Goal: Complete application form: Complete application form

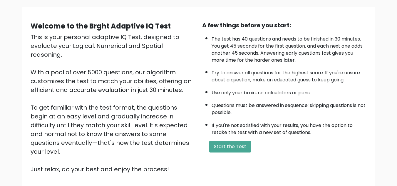
scroll to position [47, 0]
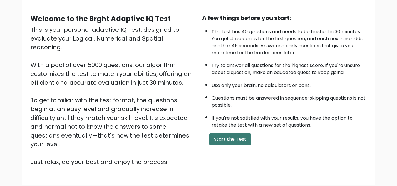
click at [246, 139] on button "Start the Test" at bounding box center [230, 140] width 42 height 12
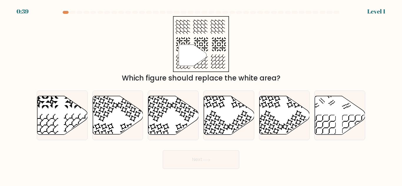
click at [66, 14] on div at bounding box center [200, 13] width 335 height 5
click at [70, 109] on icon at bounding box center [62, 115] width 50 height 39
click at [201, 95] on input "a." at bounding box center [201, 93] width 0 height 1
radio input "true"
click at [178, 154] on button "Next" at bounding box center [201, 159] width 76 height 19
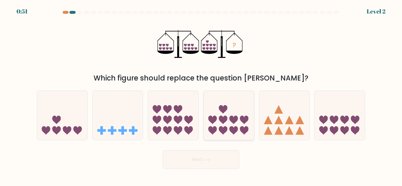
click at [215, 125] on icon at bounding box center [229, 115] width 50 height 41
click at [201, 95] on input "d." at bounding box center [201, 93] width 0 height 1
radio input "true"
click at [193, 160] on button "Next" at bounding box center [201, 159] width 76 height 19
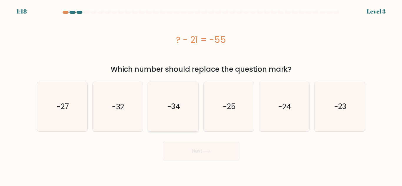
click at [166, 124] on icon "-34" at bounding box center [173, 106] width 49 height 49
click at [201, 95] on input "c. -34" at bounding box center [201, 93] width 0 height 1
radio input "true"
click at [177, 150] on button "Next" at bounding box center [201, 151] width 76 height 19
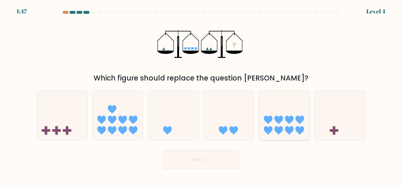
click at [264, 114] on icon at bounding box center [284, 115] width 50 height 41
click at [201, 95] on input "e." at bounding box center [201, 93] width 0 height 1
radio input "true"
click at [213, 151] on button "Next" at bounding box center [201, 159] width 76 height 19
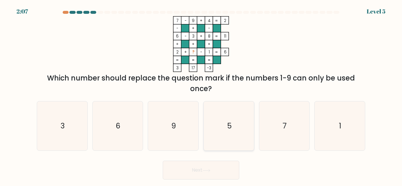
click at [234, 129] on icon "5" at bounding box center [228, 125] width 49 height 49
click at [201, 95] on input "d. 5" at bounding box center [201, 93] width 0 height 1
radio input "true"
click at [183, 166] on button "Next" at bounding box center [201, 170] width 76 height 19
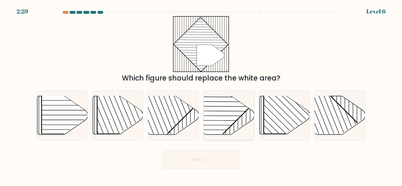
click at [216, 121] on line at bounding box center [208, 120] width 118 height 1
click at [201, 95] on input "d." at bounding box center [201, 93] width 0 height 1
radio input "true"
click at [199, 164] on button "Next" at bounding box center [201, 159] width 76 height 19
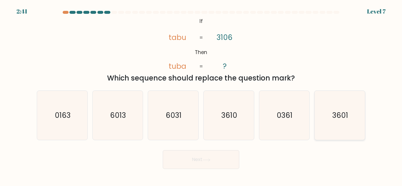
click at [323, 123] on icon "3601" at bounding box center [339, 115] width 49 height 49
click at [201, 95] on input "f. 3601" at bounding box center [201, 93] width 0 height 1
radio input "true"
click at [213, 166] on button "Next" at bounding box center [201, 159] width 76 height 19
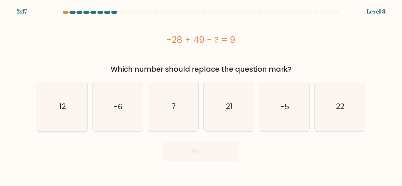
click at [72, 96] on icon "12" at bounding box center [62, 106] width 49 height 49
click at [201, 95] on input "a. 12" at bounding box center [201, 93] width 0 height 1
radio input "true"
click at [191, 147] on button "Next" at bounding box center [201, 151] width 76 height 19
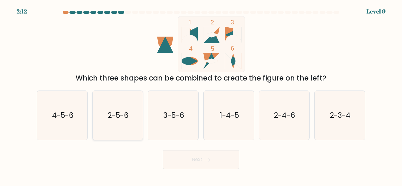
click at [134, 111] on icon "2-5-6" at bounding box center [117, 115] width 49 height 49
click at [201, 95] on input "b. 2-5-6" at bounding box center [201, 93] width 0 height 1
radio input "true"
click at [194, 157] on button "Next" at bounding box center [201, 159] width 76 height 19
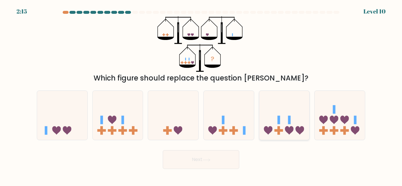
click at [282, 131] on rect at bounding box center [278, 130] width 9 height 3
click at [201, 95] on input "e." at bounding box center [201, 93] width 0 height 1
radio input "true"
click at [220, 158] on button "Next" at bounding box center [201, 159] width 76 height 19
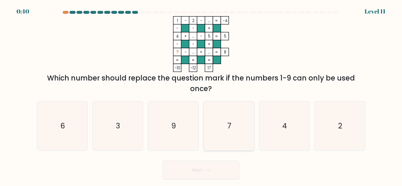
click at [227, 120] on icon "7" at bounding box center [228, 125] width 49 height 49
click at [201, 95] on input "d. 7" at bounding box center [201, 93] width 0 height 1
radio input "true"
click at [201, 175] on button "Next" at bounding box center [201, 170] width 76 height 19
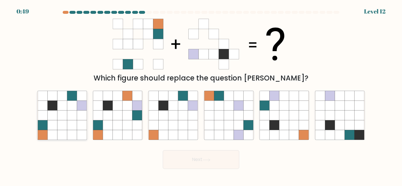
click at [62, 107] on icon at bounding box center [62, 106] width 10 height 10
click at [201, 95] on input "a." at bounding box center [201, 93] width 0 height 1
radio input "true"
click at [169, 163] on button "Next" at bounding box center [201, 159] width 76 height 19
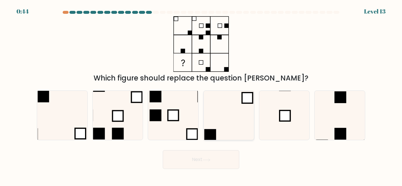
click at [214, 123] on icon at bounding box center [228, 115] width 49 height 49
click at [201, 95] on input "d." at bounding box center [201, 93] width 0 height 1
radio input "true"
click at [187, 159] on button "Next" at bounding box center [201, 159] width 76 height 19
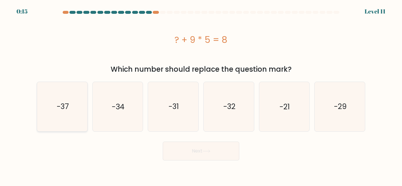
click at [55, 108] on icon "-37" at bounding box center [62, 106] width 49 height 49
click at [201, 95] on input "a. -37" at bounding box center [201, 93] width 0 height 1
radio input "true"
click at [193, 151] on button "Next" at bounding box center [201, 151] width 76 height 19
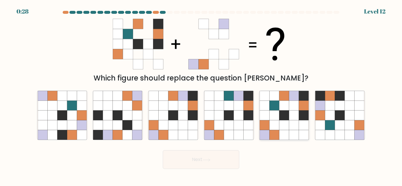
click at [284, 120] on icon at bounding box center [284, 116] width 10 height 10
click at [201, 95] on input "e." at bounding box center [201, 93] width 0 height 1
radio input "true"
click at [226, 151] on button "Next" at bounding box center [201, 159] width 76 height 19
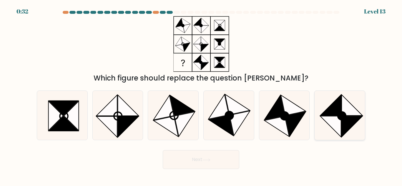
click at [324, 122] on icon at bounding box center [339, 115] width 49 height 49
click at [201, 95] on input "f." at bounding box center [201, 93] width 0 height 1
radio input "true"
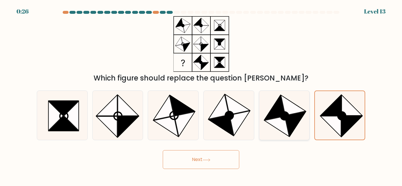
click at [283, 116] on circle at bounding box center [284, 116] width 11 height 11
click at [201, 95] on input "e." at bounding box center [201, 93] width 0 height 1
radio input "true"
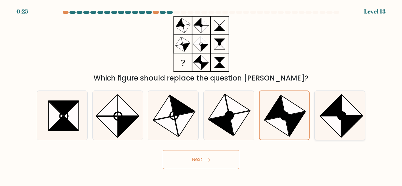
click at [332, 122] on icon at bounding box center [330, 126] width 21 height 21
click at [201, 95] on input "f." at bounding box center [201, 93] width 0 height 1
radio input "true"
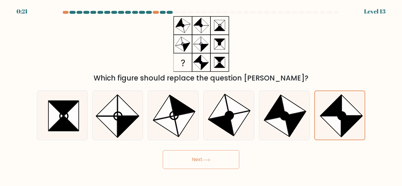
click at [215, 154] on button "Next" at bounding box center [201, 159] width 76 height 19
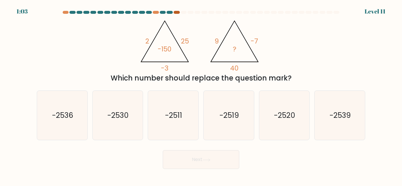
click at [177, 13] on div at bounding box center [177, 12] width 6 height 3
click at [274, 117] on text "-2520" at bounding box center [284, 115] width 21 height 10
click at [201, 95] on input "e. -2520" at bounding box center [201, 93] width 0 height 1
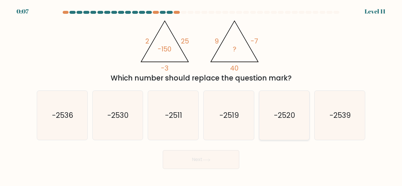
radio input "true"
click at [219, 164] on button "Next" at bounding box center [201, 159] width 76 height 19
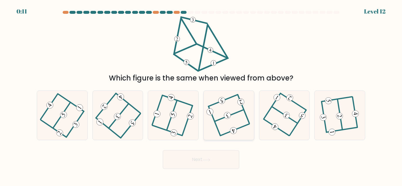
click at [231, 106] on icon at bounding box center [228, 115] width 39 height 39
click at [201, 95] on input "d." at bounding box center [201, 93] width 0 height 1
radio input "true"
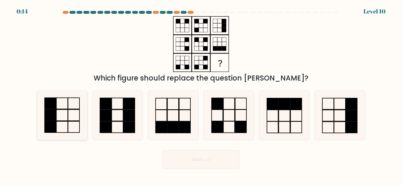
click at [73, 99] on icon at bounding box center [62, 115] width 49 height 49
click at [201, 95] on input "a." at bounding box center [201, 93] width 0 height 1
radio input "true"
click at [194, 163] on button "Next" at bounding box center [201, 159] width 76 height 19
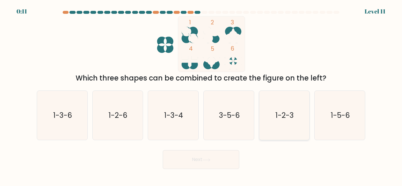
click at [274, 120] on icon "1-2-3" at bounding box center [283, 115] width 49 height 49
click at [201, 95] on input "e. 1-2-3" at bounding box center [201, 93] width 0 height 1
radio input "true"
click at [217, 155] on button "Next" at bounding box center [201, 159] width 76 height 19
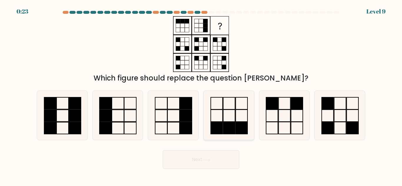
click at [221, 116] on icon at bounding box center [228, 115] width 49 height 49
click at [201, 95] on input "d." at bounding box center [201, 93] width 0 height 1
radio input "true"
click at [209, 159] on icon at bounding box center [206, 160] width 8 height 3
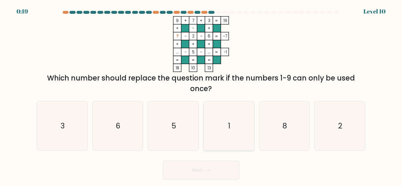
click at [220, 112] on icon "1" at bounding box center [228, 125] width 49 height 49
click at [201, 95] on input "d. 1" at bounding box center [201, 93] width 0 height 1
radio input "true"
click at [196, 177] on button "Next" at bounding box center [201, 170] width 76 height 19
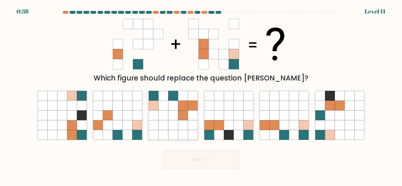
click at [185, 101] on icon at bounding box center [183, 106] width 10 height 10
click at [201, 95] on input "c." at bounding box center [201, 93] width 0 height 1
radio input "true"
click at [175, 158] on button "Next" at bounding box center [201, 159] width 76 height 19
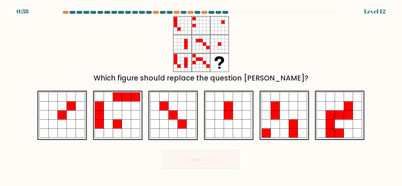
click at [181, 116] on icon at bounding box center [182, 115] width 9 height 9
click at [201, 95] on input "c." at bounding box center [201, 93] width 0 height 1
radio input "true"
click at [178, 148] on div "Next" at bounding box center [200, 158] width 335 height 22
click at [178, 154] on button "Next" at bounding box center [201, 159] width 76 height 19
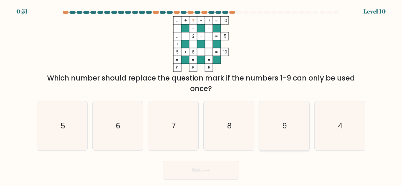
click at [276, 121] on icon "9" at bounding box center [283, 125] width 49 height 49
click at [201, 95] on input "e. 9" at bounding box center [201, 93] width 0 height 1
radio input "true"
click at [226, 175] on button "Next" at bounding box center [201, 170] width 76 height 19
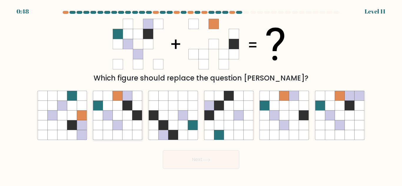
click at [126, 104] on icon at bounding box center [128, 106] width 10 height 10
click at [201, 95] on input "b." at bounding box center [201, 93] width 0 height 1
radio input "true"
click at [169, 152] on button "Next" at bounding box center [201, 159] width 76 height 19
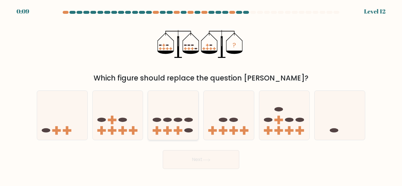
click at [179, 128] on rect at bounding box center [178, 130] width 3 height 9
click at [201, 95] on input "c." at bounding box center [201, 93] width 0 height 1
radio input "true"
click at [181, 153] on button "Next" at bounding box center [201, 159] width 76 height 19
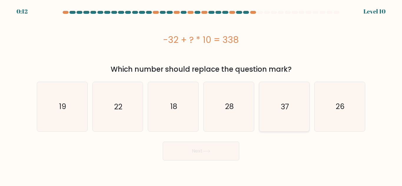
click at [278, 114] on icon "37" at bounding box center [283, 106] width 49 height 49
click at [201, 95] on input "e. 37" at bounding box center [201, 93] width 0 height 1
radio input "true"
click at [229, 149] on button "Next" at bounding box center [201, 151] width 76 height 19
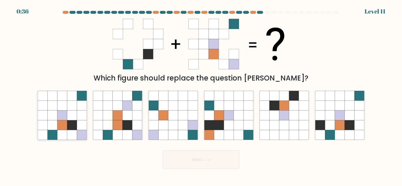
click at [67, 126] on icon at bounding box center [72, 125] width 10 height 10
click at [201, 95] on input "a." at bounding box center [201, 93] width 0 height 1
radio input "true"
click at [179, 159] on button "Next" at bounding box center [201, 159] width 76 height 19
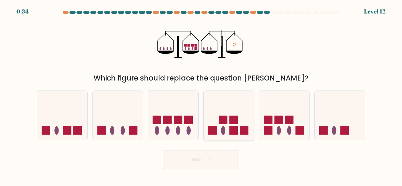
click at [224, 130] on ellipse at bounding box center [223, 130] width 4 height 9
click at [201, 95] on input "d." at bounding box center [201, 93] width 0 height 1
radio input "true"
click at [210, 160] on icon at bounding box center [206, 160] width 8 height 3
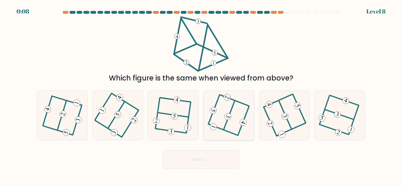
click at [227, 118] on 352 at bounding box center [227, 116] width 9 height 9
click at [201, 95] on input "d." at bounding box center [201, 93] width 0 height 1
radio input "true"
click at [335, 130] on 506 at bounding box center [334, 130] width 29 height 10
click at [201, 95] on input "f." at bounding box center [201, 93] width 0 height 1
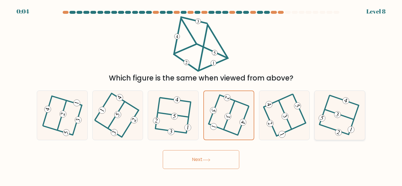
radio input "true"
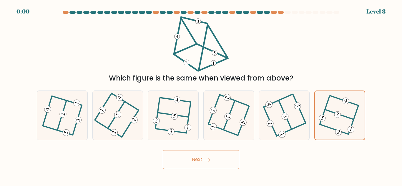
click at [228, 154] on button "Next" at bounding box center [201, 159] width 76 height 19
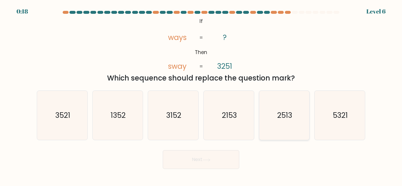
click at [271, 124] on icon "2513" at bounding box center [283, 115] width 49 height 49
click at [201, 95] on input "e. 2513" at bounding box center [201, 93] width 0 height 1
radio input "true"
click at [230, 156] on button "Next" at bounding box center [201, 159] width 76 height 19
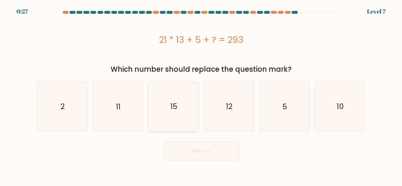
click at [188, 116] on icon "15" at bounding box center [173, 106] width 49 height 49
click at [201, 95] on input "c. 15" at bounding box center [201, 93] width 0 height 1
radio input "true"
click at [189, 155] on button "Next" at bounding box center [201, 151] width 76 height 19
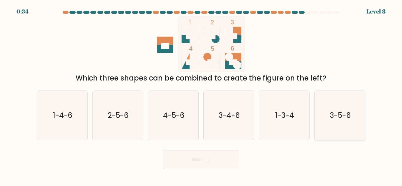
click at [329, 121] on icon "3-5-6" at bounding box center [339, 115] width 49 height 49
click at [201, 95] on input "f. 3-5-6" at bounding box center [201, 93] width 0 height 1
radio input "true"
click at [228, 160] on button "Next" at bounding box center [201, 159] width 76 height 19
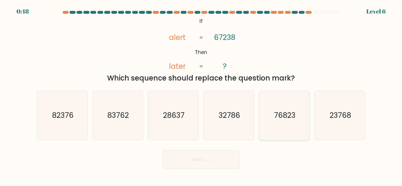
click at [274, 125] on icon "76823" at bounding box center [283, 115] width 49 height 49
click at [201, 95] on input "e. 76823" at bounding box center [201, 93] width 0 height 1
radio input "true"
click at [216, 157] on button "Next" at bounding box center [201, 159] width 76 height 19
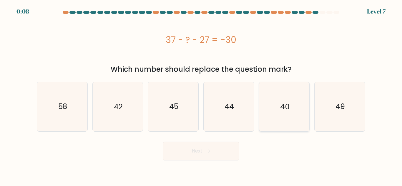
click at [285, 95] on icon "40" at bounding box center [283, 106] width 49 height 49
click at [201, 95] on input "e. 40" at bounding box center [201, 93] width 0 height 1
radio input "true"
click at [210, 159] on button "Next" at bounding box center [201, 151] width 76 height 19
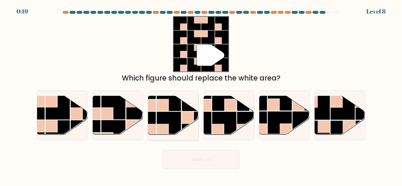
click at [173, 117] on rect at bounding box center [168, 124] width 24 height 24
click at [201, 95] on input "c." at bounding box center [201, 93] width 0 height 1
radio input "true"
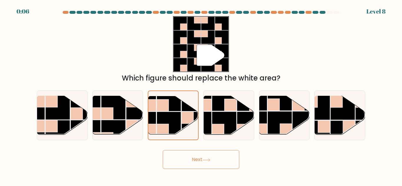
click at [185, 157] on button "Next" at bounding box center [201, 159] width 76 height 19
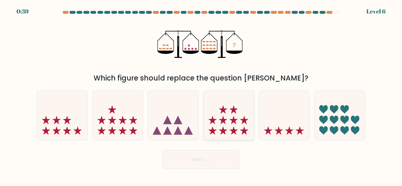
click at [229, 129] on icon at bounding box center [229, 115] width 50 height 41
click at [201, 95] on input "d." at bounding box center [201, 93] width 0 height 1
radio input "true"
click at [208, 160] on icon at bounding box center [206, 160] width 8 height 3
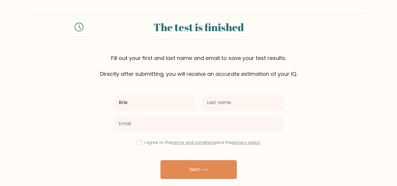
type input "Brie"
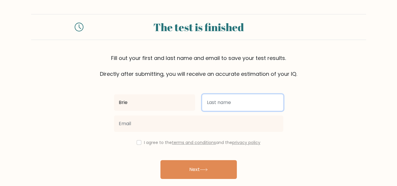
click at [221, 101] on input "text" at bounding box center [242, 102] width 81 height 16
type input "[PERSON_NAME]"
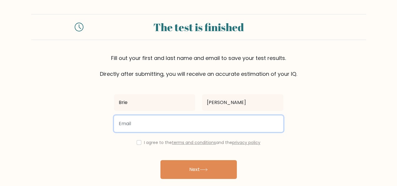
click at [185, 121] on input "email" at bounding box center [198, 124] width 169 height 16
type input "[EMAIL_ADDRESS][DOMAIN_NAME]"
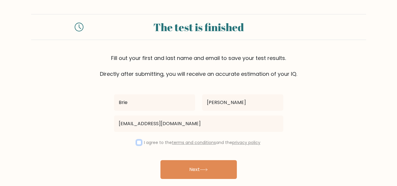
click at [137, 143] on input "checkbox" at bounding box center [139, 142] width 5 height 5
checkbox input "true"
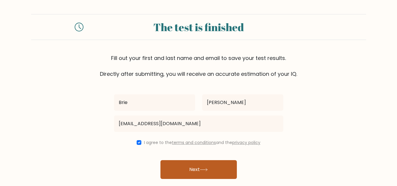
click at [171, 170] on button "Next" at bounding box center [199, 169] width 76 height 19
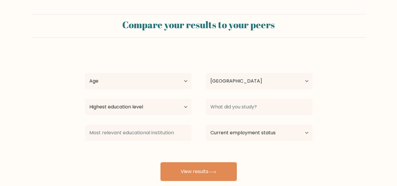
select select "NG"
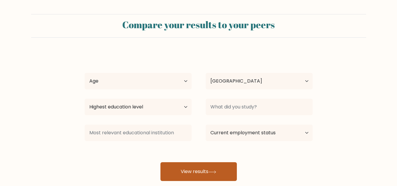
click at [172, 173] on button "View results" at bounding box center [199, 171] width 76 height 19
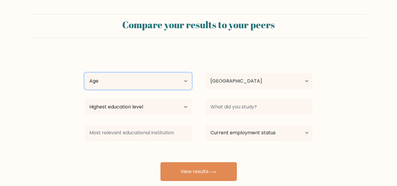
click at [148, 76] on select "Age Under [DEMOGRAPHIC_DATA] [DEMOGRAPHIC_DATA] [DEMOGRAPHIC_DATA] [DEMOGRAPHIC…" at bounding box center [138, 81] width 107 height 16
select select "18_24"
click at [85, 73] on select "Age Under [DEMOGRAPHIC_DATA] [DEMOGRAPHIC_DATA] [DEMOGRAPHIC_DATA] [DEMOGRAPHIC…" at bounding box center [138, 81] width 107 height 16
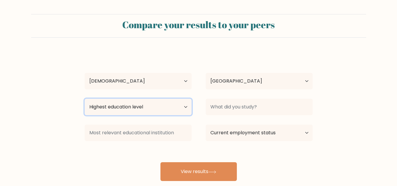
click at [144, 109] on select "Highest education level No schooling Primary Lower Secondary Upper Secondary Oc…" at bounding box center [138, 107] width 107 height 16
select select "bachelors_degree"
click at [85, 99] on select "Highest education level No schooling Primary Lower Secondary Upper Secondary Oc…" at bounding box center [138, 107] width 107 height 16
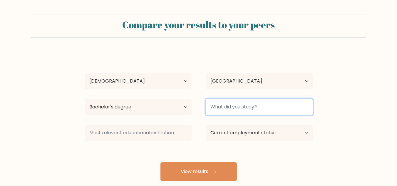
click at [211, 111] on input at bounding box center [259, 107] width 107 height 16
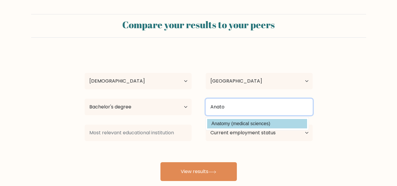
type input "Anato"
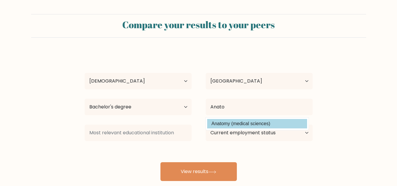
click at [252, 121] on div "[PERSON_NAME] Age Under [DEMOGRAPHIC_DATA] [DEMOGRAPHIC_DATA] [DEMOGRAPHIC_DATA…" at bounding box center [198, 116] width 235 height 129
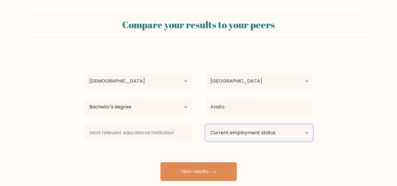
click at [250, 133] on select "Current employment status Employed Student Retired Other / prefer not to answer" at bounding box center [259, 133] width 107 height 16
select select "other"
click at [206, 125] on select "Current employment status Employed Student Retired Other / prefer not to answer" at bounding box center [259, 133] width 107 height 16
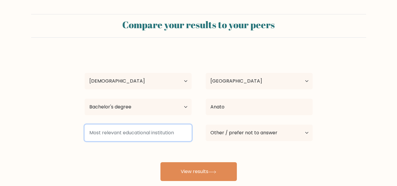
click at [181, 135] on input at bounding box center [138, 133] width 107 height 16
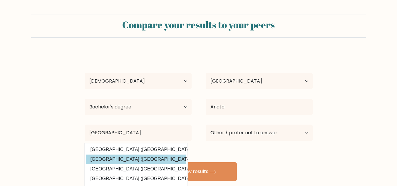
click at [135, 157] on div "[PERSON_NAME] Age Under [DEMOGRAPHIC_DATA] [DEMOGRAPHIC_DATA] [DEMOGRAPHIC_DATA…" at bounding box center [198, 116] width 235 height 129
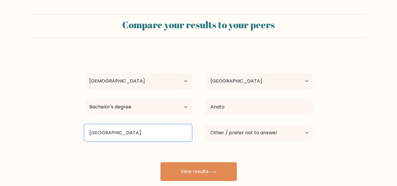
click at [143, 135] on input "University of port" at bounding box center [138, 133] width 107 height 16
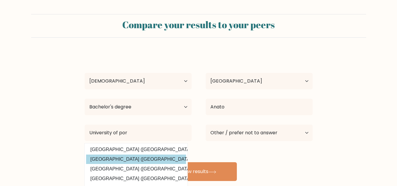
click at [141, 158] on div "Brie Gabriel Age Under 18 years old 18-24 years old 25-34 years old 35-44 years…" at bounding box center [198, 116] width 235 height 129
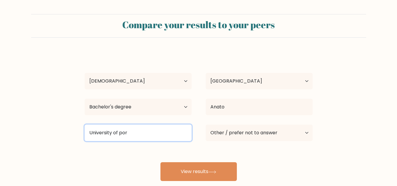
click at [141, 132] on input "University of por" at bounding box center [138, 133] width 107 height 16
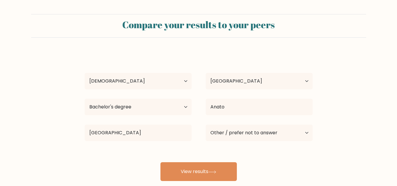
click at [138, 160] on div "Brie Gabriel Age Under 18 years old 18-24 years old 25-34 years old 35-44 years…" at bounding box center [198, 116] width 235 height 129
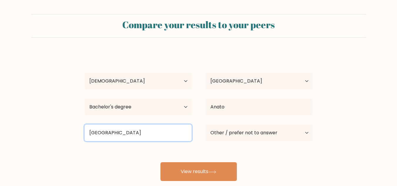
click at [144, 131] on input "University of port" at bounding box center [138, 133] width 107 height 16
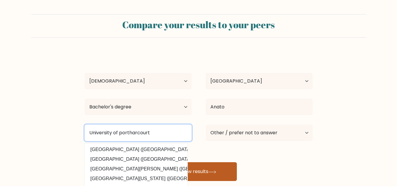
type input "University of portharcourt"
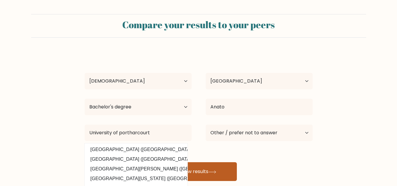
click at [211, 164] on button "View results" at bounding box center [199, 171] width 76 height 19
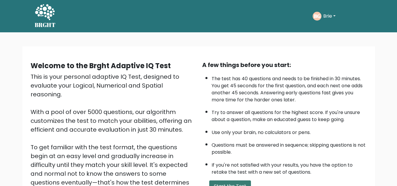
click at [232, 181] on button "Start the Test" at bounding box center [230, 187] width 42 height 12
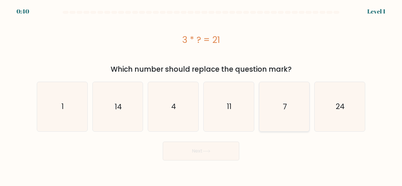
click at [274, 111] on icon "7" at bounding box center [283, 106] width 49 height 49
click at [201, 95] on input "e. 7" at bounding box center [201, 93] width 0 height 1
radio input "true"
click at [223, 155] on button "Next" at bounding box center [201, 151] width 76 height 19
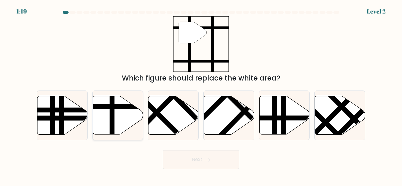
click at [124, 114] on icon at bounding box center [118, 115] width 50 height 39
click at [201, 95] on input "b." at bounding box center [201, 93] width 0 height 1
radio input "true"
click at [191, 161] on button "Next" at bounding box center [201, 159] width 76 height 19
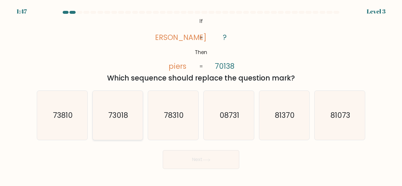
click at [134, 107] on icon "73018" at bounding box center [117, 115] width 49 height 49
click at [201, 95] on input "b. 73018" at bounding box center [201, 93] width 0 height 1
radio input "true"
click at [167, 153] on button "Next" at bounding box center [201, 159] width 76 height 19
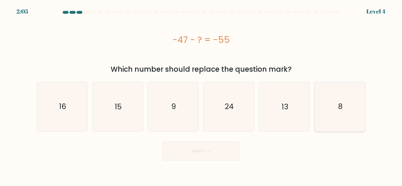
click at [328, 111] on icon "8" at bounding box center [339, 106] width 49 height 49
click at [201, 95] on input "f. 8" at bounding box center [201, 93] width 0 height 1
radio input "true"
click at [222, 151] on button "Next" at bounding box center [201, 151] width 76 height 19
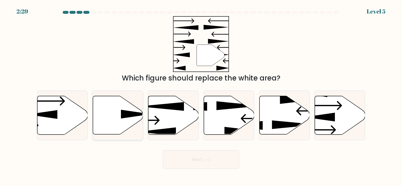
click at [130, 118] on icon at bounding box center [118, 115] width 50 height 39
click at [201, 95] on input "b." at bounding box center [201, 93] width 0 height 1
radio input "true"
click at [171, 164] on button "Next" at bounding box center [201, 159] width 76 height 19
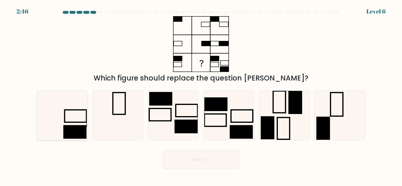
click at [55, 116] on icon at bounding box center [62, 115] width 49 height 49
click at [201, 95] on input "a." at bounding box center [201, 93] width 0 height 1
radio input "true"
click at [194, 156] on button "Next" at bounding box center [201, 159] width 76 height 19
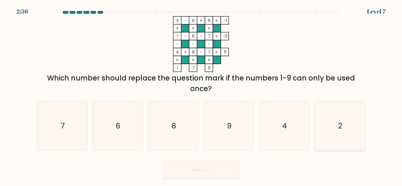
click at [330, 128] on icon "2" at bounding box center [339, 125] width 49 height 49
click at [201, 95] on input "f. 2" at bounding box center [201, 93] width 0 height 1
radio input "true"
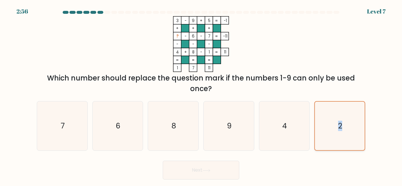
click at [330, 128] on icon "2" at bounding box center [339, 126] width 49 height 49
click at [201, 95] on input "f. 2" at bounding box center [201, 93] width 0 height 1
click at [216, 176] on button "Next" at bounding box center [201, 170] width 76 height 19
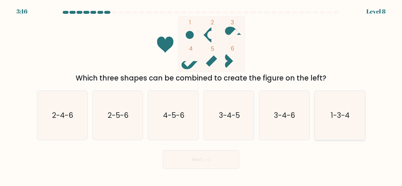
click at [340, 114] on text "1-3-4" at bounding box center [340, 115] width 19 height 10
click at [201, 95] on input "f. 1-3-4" at bounding box center [201, 93] width 0 height 1
radio input "true"
click at [238, 153] on button "Next" at bounding box center [201, 159] width 76 height 19
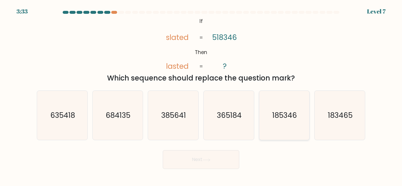
click at [272, 121] on icon "185346" at bounding box center [283, 115] width 49 height 49
click at [201, 95] on input "e. 185346" at bounding box center [201, 93] width 0 height 1
radio input "true"
click at [213, 158] on button "Next" at bounding box center [201, 159] width 76 height 19
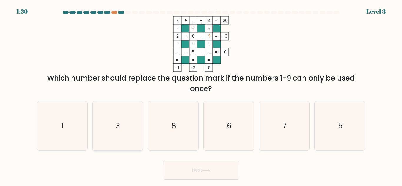
click at [126, 116] on icon "3" at bounding box center [117, 125] width 49 height 49
click at [201, 95] on input "b. 3" at bounding box center [201, 93] width 0 height 1
radio input "true"
click at [177, 171] on button "Next" at bounding box center [201, 170] width 76 height 19
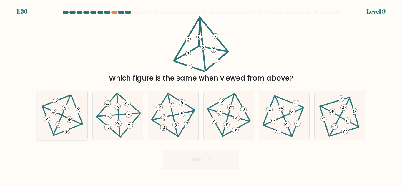
click at [58, 114] on 199 at bounding box center [52, 111] width 19 height 8
click at [201, 95] on input "a." at bounding box center [201, 93] width 0 height 1
radio input "true"
click at [176, 158] on button "Next" at bounding box center [201, 159] width 76 height 19
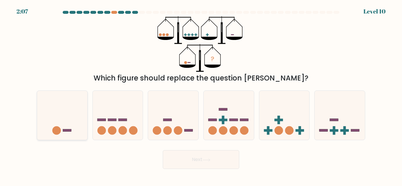
click at [52, 118] on icon at bounding box center [62, 115] width 50 height 41
click at [201, 95] on input "a." at bounding box center [201, 93] width 0 height 1
radio input "true"
click at [190, 160] on button "Next" at bounding box center [201, 159] width 76 height 19
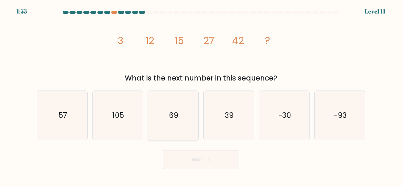
click at [184, 126] on icon "69" at bounding box center [173, 115] width 49 height 49
click at [201, 95] on input "c. 69" at bounding box center [201, 93] width 0 height 1
radio input "true"
click at [186, 152] on button "Next" at bounding box center [201, 159] width 76 height 19
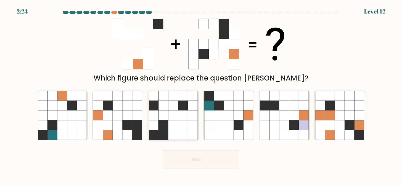
click at [156, 135] on icon at bounding box center [154, 135] width 10 height 10
click at [201, 95] on input "c." at bounding box center [201, 93] width 0 height 1
radio input "true"
click at [129, 121] on icon at bounding box center [128, 125] width 10 height 10
click at [201, 95] on input "b." at bounding box center [201, 93] width 0 height 1
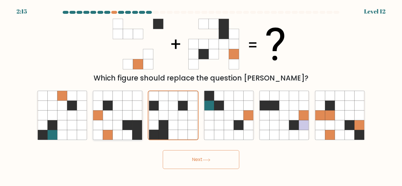
radio input "true"
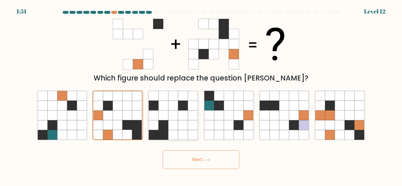
click at [157, 134] on icon at bounding box center [154, 135] width 10 height 10
click at [201, 95] on input "c." at bounding box center [201, 93] width 0 height 1
radio input "true"
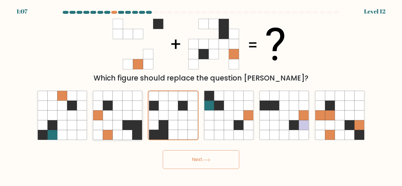
click at [135, 120] on icon at bounding box center [137, 116] width 10 height 10
click at [201, 95] on input "b." at bounding box center [201, 93] width 0 height 1
radio input "true"
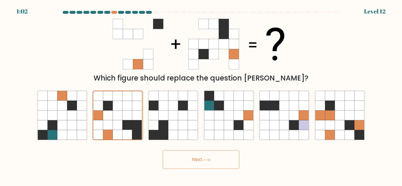
click at [170, 155] on button "Next" at bounding box center [201, 159] width 76 height 19
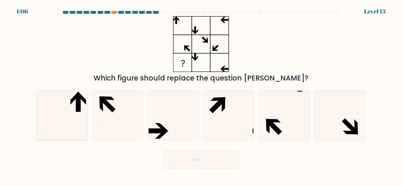
click at [86, 100] on icon at bounding box center [62, 115] width 49 height 49
click at [201, 95] on input "a." at bounding box center [201, 93] width 0 height 1
radio input "true"
click at [192, 164] on button "Next" at bounding box center [201, 159] width 76 height 19
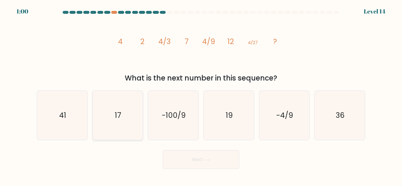
click at [106, 106] on icon "17" at bounding box center [117, 115] width 49 height 49
click at [201, 95] on input "b. 17" at bounding box center [201, 93] width 0 height 1
radio input "true"
click at [195, 164] on button "Next" at bounding box center [201, 159] width 76 height 19
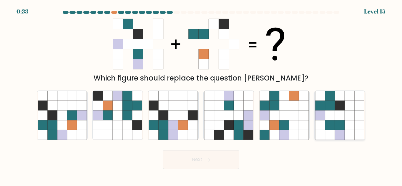
click at [329, 116] on icon at bounding box center [330, 116] width 10 height 10
click at [201, 95] on input "f." at bounding box center [201, 93] width 0 height 1
radio input "true"
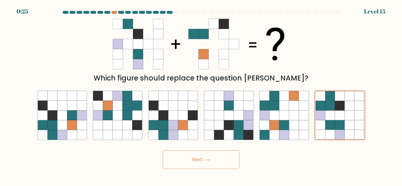
click at [191, 165] on button "Next" at bounding box center [201, 159] width 76 height 19
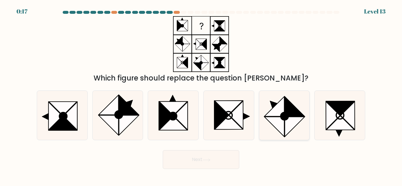
click at [269, 107] on icon at bounding box center [283, 115] width 49 height 49
click at [201, 95] on input "e." at bounding box center [201, 93] width 0 height 1
radio input "true"
click at [224, 155] on button "Next" at bounding box center [201, 159] width 76 height 19
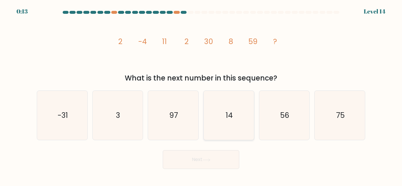
click at [206, 128] on icon "14" at bounding box center [228, 115] width 49 height 49
click at [201, 95] on input "d. 14" at bounding box center [201, 93] width 0 height 1
radio input "true"
click at [205, 155] on button "Next" at bounding box center [201, 159] width 76 height 19
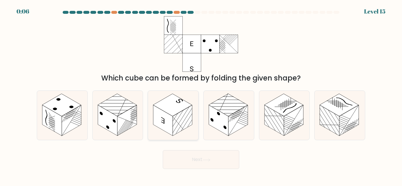
click at [172, 120] on rect at bounding box center [162, 120] width 19 height 31
click at [201, 95] on input "c." at bounding box center [201, 93] width 0 height 1
radio input "true"
click at [176, 157] on button "Next" at bounding box center [201, 159] width 76 height 19
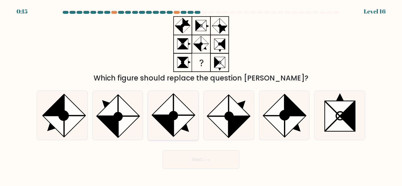
click at [178, 105] on icon at bounding box center [184, 104] width 21 height 21
click at [201, 95] on input "c." at bounding box center [201, 93] width 0 height 1
radio input "true"
click at [194, 158] on button "Next" at bounding box center [201, 159] width 76 height 19
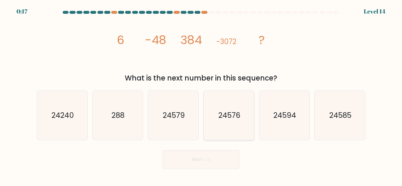
click at [222, 127] on icon "24576" at bounding box center [228, 115] width 49 height 49
click at [201, 95] on input "d. 24576" at bounding box center [201, 93] width 0 height 1
radio input "true"
click at [210, 161] on icon at bounding box center [206, 160] width 8 height 3
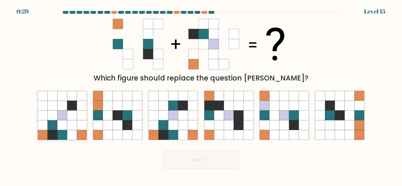
click at [42, 117] on icon at bounding box center [43, 116] width 10 height 10
click at [201, 95] on input "a." at bounding box center [201, 93] width 0 height 1
radio input "true"
click at [184, 124] on icon at bounding box center [183, 125] width 10 height 10
click at [201, 95] on input "c." at bounding box center [201, 93] width 0 height 1
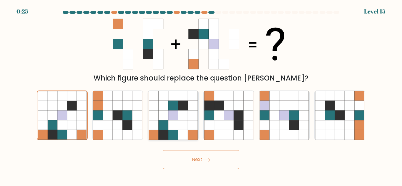
radio input "true"
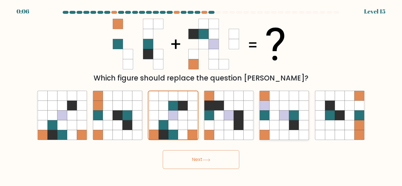
click at [276, 130] on icon at bounding box center [274, 125] width 10 height 10
click at [201, 95] on input "e." at bounding box center [201, 93] width 0 height 1
radio input "true"
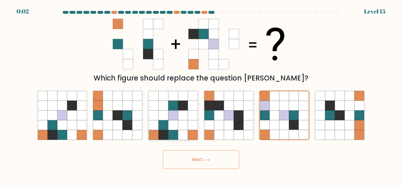
click at [178, 114] on icon at bounding box center [173, 116] width 10 height 10
click at [201, 95] on input "c." at bounding box center [201, 93] width 0 height 1
radio input "true"
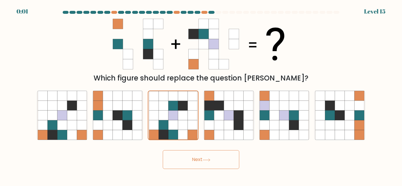
click at [183, 161] on button "Next" at bounding box center [201, 159] width 76 height 19
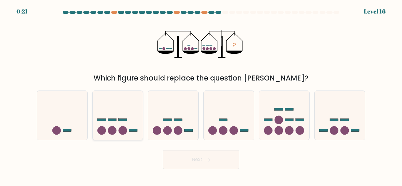
click at [105, 122] on icon at bounding box center [118, 115] width 50 height 41
click at [201, 95] on input "b." at bounding box center [201, 93] width 0 height 1
radio input "true"
click at [186, 151] on button "Next" at bounding box center [201, 159] width 76 height 19
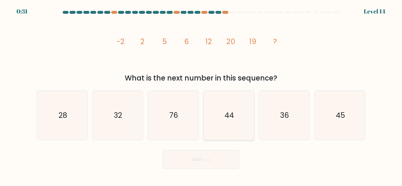
click at [220, 121] on icon "44" at bounding box center [228, 115] width 49 height 49
click at [201, 95] on input "d. 44" at bounding box center [201, 93] width 0 height 1
radio input "true"
click at [209, 163] on button "Next" at bounding box center [201, 159] width 76 height 19
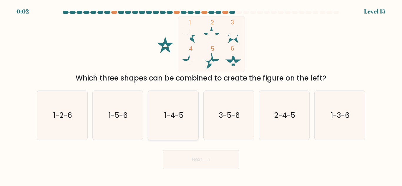
click at [188, 119] on icon "1-4-5" at bounding box center [173, 115] width 49 height 49
click at [201, 95] on input "c. 1-4-5" at bounding box center [201, 93] width 0 height 1
radio input "true"
click at [186, 160] on button "Next" at bounding box center [201, 159] width 76 height 19
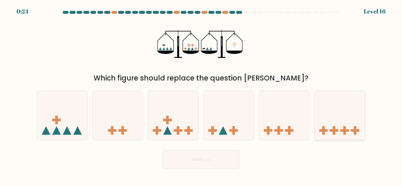
click at [316, 106] on icon at bounding box center [339, 115] width 50 height 41
click at [201, 95] on input "f." at bounding box center [201, 93] width 0 height 1
radio input "true"
click at [219, 151] on button "Next" at bounding box center [201, 159] width 76 height 19
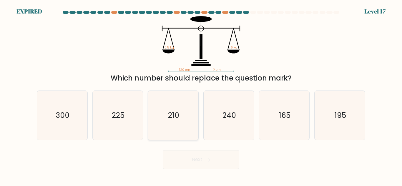
click at [191, 118] on icon "210" at bounding box center [173, 115] width 49 height 49
click at [201, 95] on input "c. 210" at bounding box center [201, 93] width 0 height 1
radio input "true"
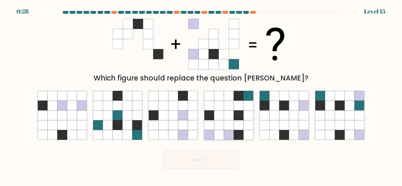
click at [212, 124] on icon at bounding box center [209, 125] width 10 height 10
click at [201, 95] on input "d." at bounding box center [201, 93] width 0 height 1
radio input "true"
click at [276, 132] on icon at bounding box center [274, 135] width 10 height 10
click at [201, 95] on input "e." at bounding box center [201, 93] width 0 height 1
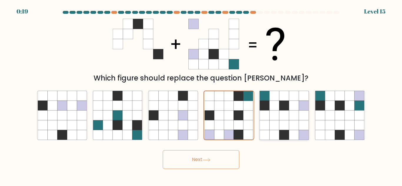
radio input "true"
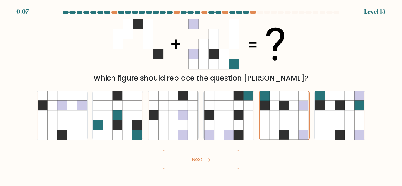
click at [213, 169] on button "Next" at bounding box center [201, 159] width 76 height 19
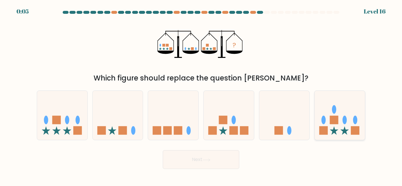
click at [316, 125] on icon at bounding box center [339, 115] width 50 height 41
click at [201, 95] on input "f." at bounding box center [201, 93] width 0 height 1
radio input "true"
click at [230, 165] on button "Next" at bounding box center [201, 159] width 76 height 19
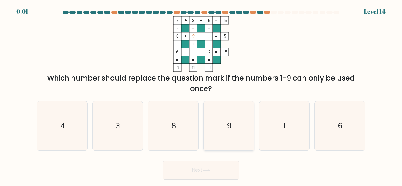
click at [224, 141] on icon "9" at bounding box center [228, 125] width 49 height 49
click at [201, 95] on input "d. 9" at bounding box center [201, 93] width 0 height 1
radio input "true"
click at [212, 167] on div "Next" at bounding box center [200, 169] width 335 height 22
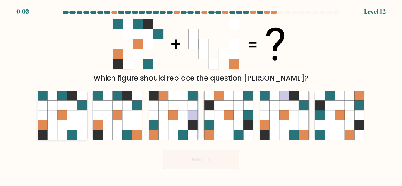
click at [74, 125] on icon at bounding box center [72, 125] width 10 height 10
click at [201, 95] on input "a." at bounding box center [201, 93] width 0 height 1
radio input "true"
click at [221, 125] on icon at bounding box center [219, 125] width 10 height 10
click at [201, 95] on input "d." at bounding box center [201, 93] width 0 height 1
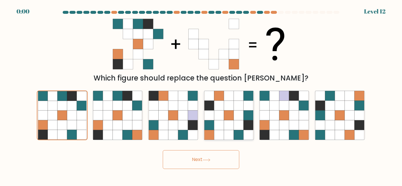
radio input "true"
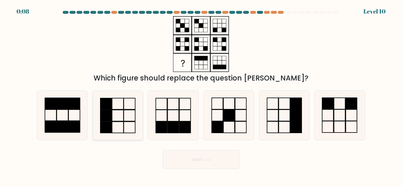
click at [132, 107] on icon at bounding box center [117, 115] width 49 height 49
click at [201, 95] on input "b." at bounding box center [201, 93] width 0 height 1
radio input "true"
click at [177, 154] on button "Next" at bounding box center [201, 159] width 76 height 19
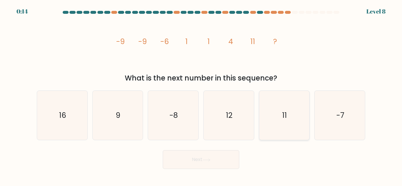
click at [288, 121] on icon "11" at bounding box center [283, 115] width 49 height 49
click at [201, 95] on input "e. 11" at bounding box center [201, 93] width 0 height 1
radio input "true"
click at [209, 166] on button "Next" at bounding box center [201, 159] width 76 height 19
click at [208, 162] on button "Next" at bounding box center [201, 159] width 76 height 19
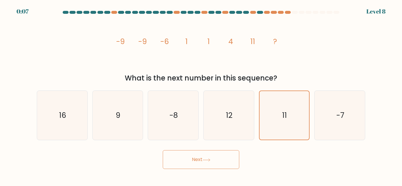
click at [208, 161] on icon at bounding box center [206, 160] width 8 height 3
click at [235, 155] on button "Next" at bounding box center [201, 159] width 76 height 19
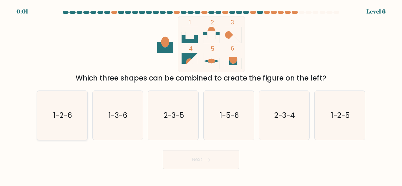
click at [84, 121] on icon "1-2-6" at bounding box center [62, 115] width 49 height 49
click at [201, 95] on input "a. 1-2-6" at bounding box center [201, 93] width 0 height 1
radio input "true"
click at [171, 164] on button "Next" at bounding box center [201, 159] width 76 height 19
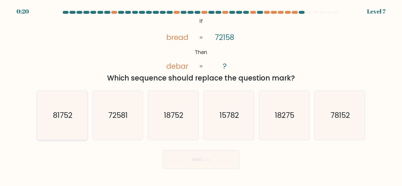
click at [81, 120] on icon "81752" at bounding box center [62, 115] width 49 height 49
click at [201, 95] on input "a. 81752" at bounding box center [201, 93] width 0 height 1
radio input "true"
click at [165, 158] on button "Next" at bounding box center [201, 159] width 76 height 19
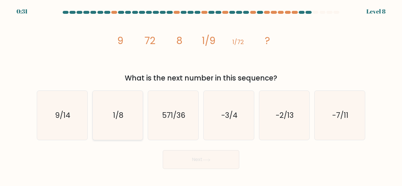
click at [127, 106] on icon "1/8" at bounding box center [117, 115] width 49 height 49
click at [201, 95] on input "b. 1/8" at bounding box center [201, 93] width 0 height 1
radio input "true"
click at [176, 160] on button "Next" at bounding box center [201, 159] width 76 height 19
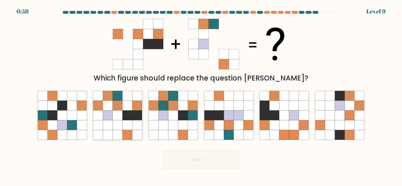
click at [110, 113] on icon at bounding box center [108, 116] width 10 height 10
click at [201, 95] on input "b." at bounding box center [201, 93] width 0 height 1
radio input "true"
click at [172, 161] on button "Next" at bounding box center [201, 159] width 76 height 19
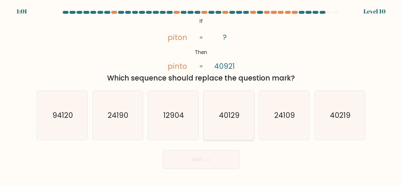
click at [226, 114] on text "40129" at bounding box center [229, 115] width 21 height 10
click at [201, 95] on input "d. 40129" at bounding box center [201, 93] width 0 height 1
radio input "true"
click at [180, 155] on button "Next" at bounding box center [201, 159] width 76 height 19
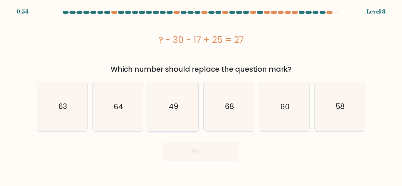
click at [153, 108] on icon "49" at bounding box center [173, 106] width 49 height 49
click at [201, 95] on input "c. 49" at bounding box center [201, 93] width 0 height 1
radio input "true"
click at [196, 147] on button "Next" at bounding box center [201, 151] width 76 height 19
